Goal: Contribute content

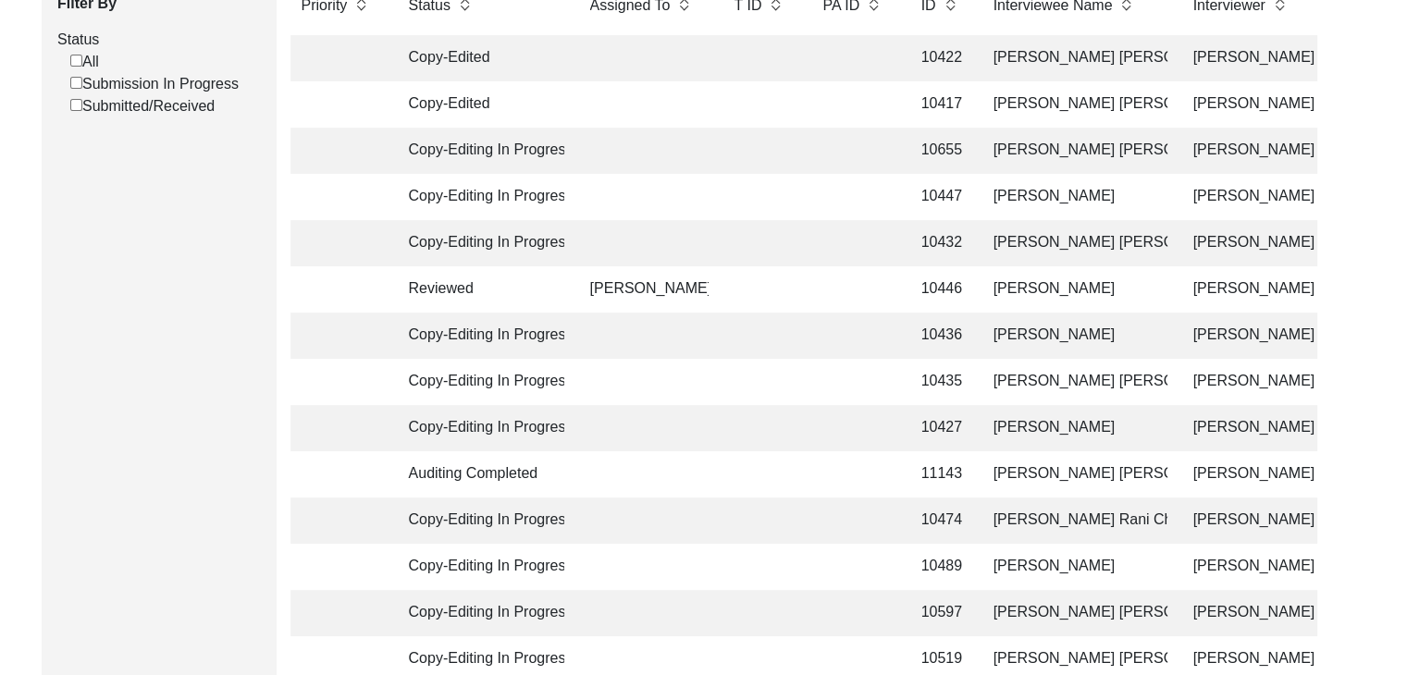
scroll to position [337, 0]
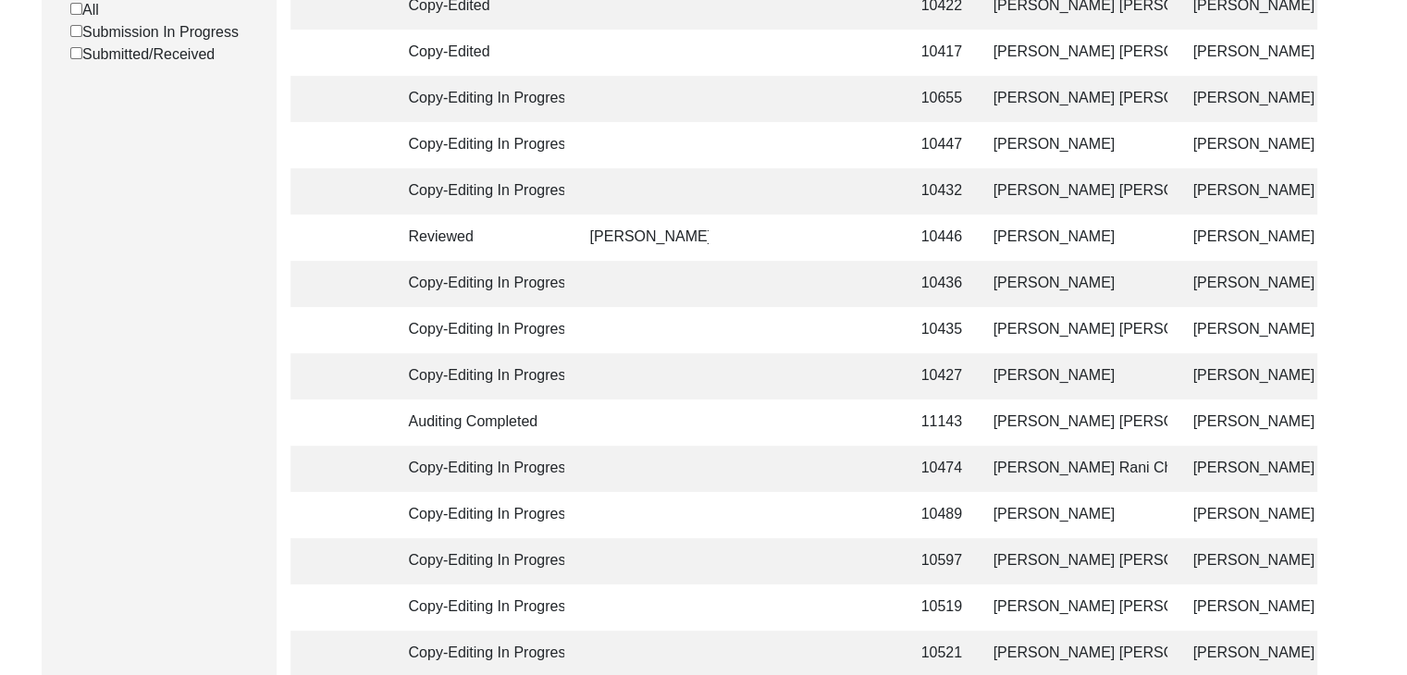
click at [1039, 232] on td "[PERSON_NAME]" at bounding box center [1074, 238] width 185 height 46
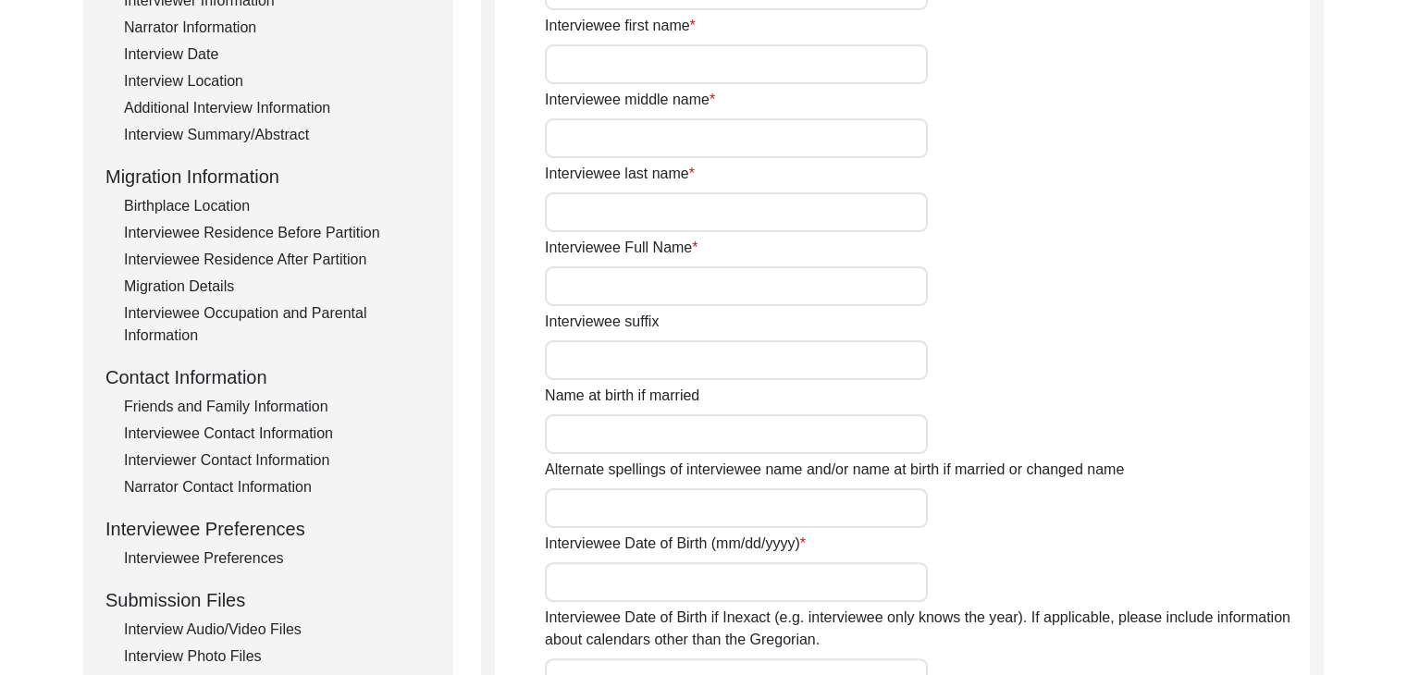
type input "Mrs."
type input "Shanti"
type input "Rani"
type input "Chawla"
type input "[PERSON_NAME]"
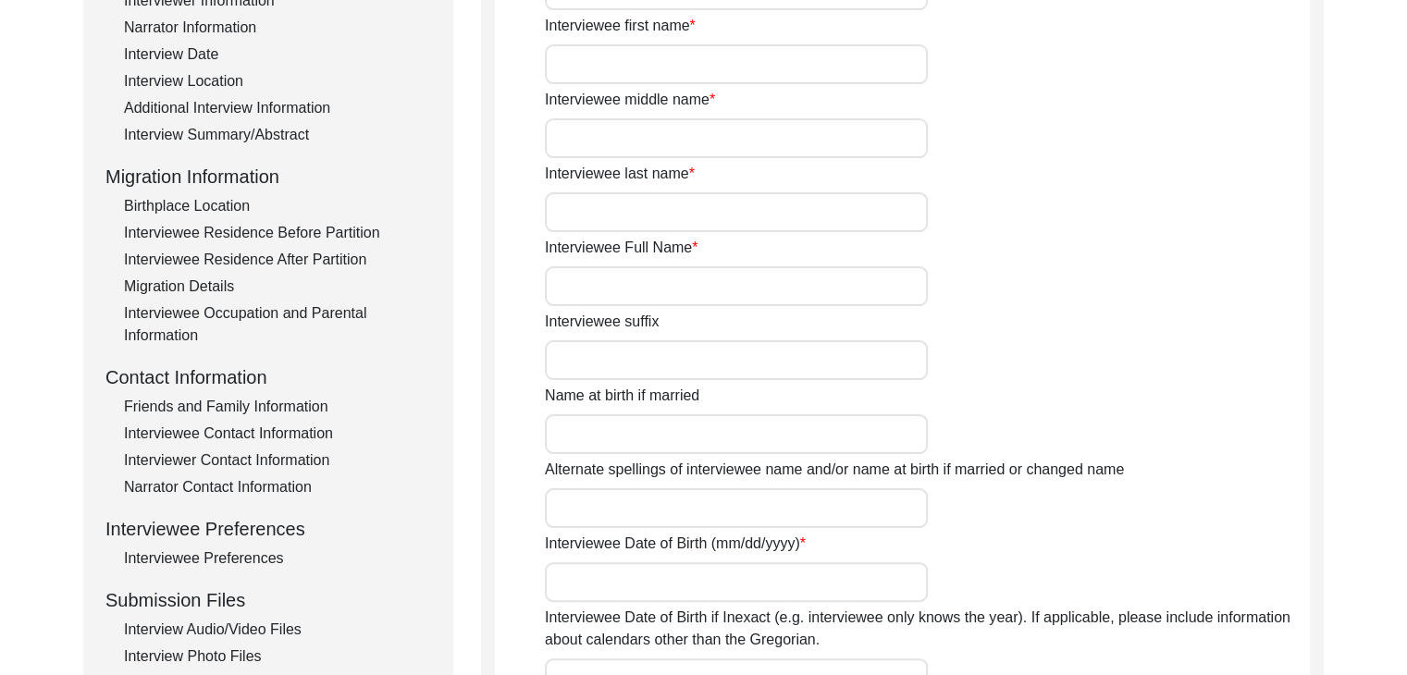
type input "1928"
type input "95"
type input "[DEMOGRAPHIC_DATA]"
